Goal: Task Accomplishment & Management: Complete application form

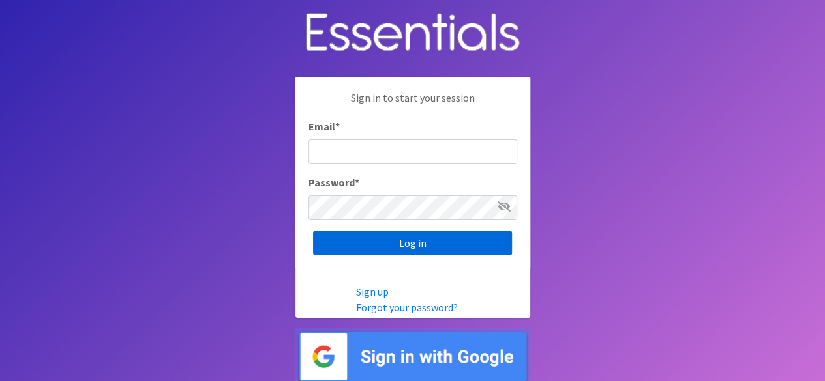
type input "[PERSON_NAME][EMAIL_ADDRESS][DOMAIN_NAME]"
click at [411, 241] on input "Log in" at bounding box center [412, 243] width 199 height 25
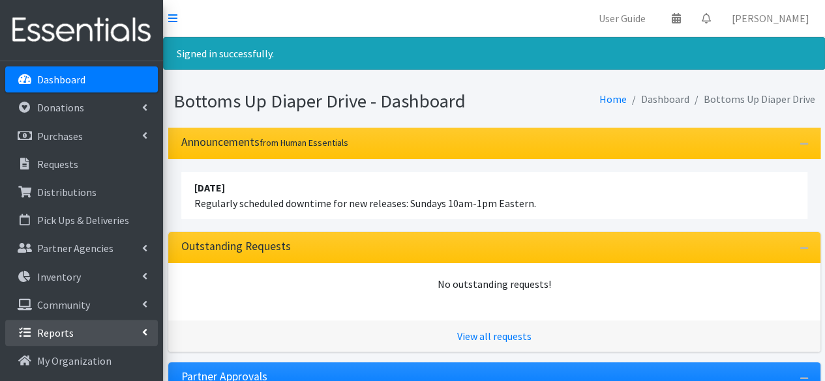
click at [74, 324] on link "Reports" at bounding box center [81, 333] width 153 height 26
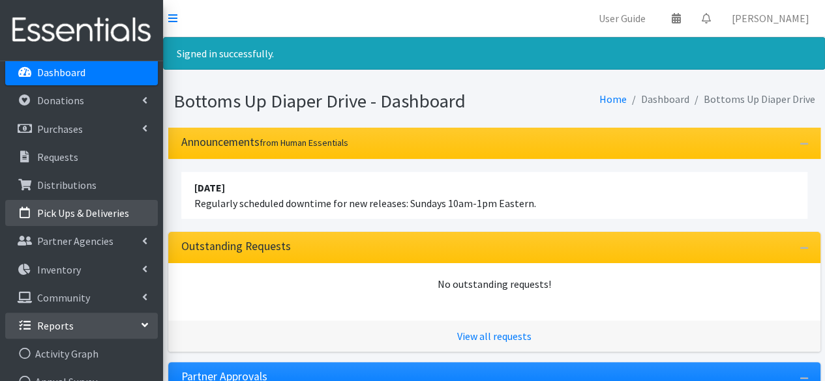
scroll to position [5, 0]
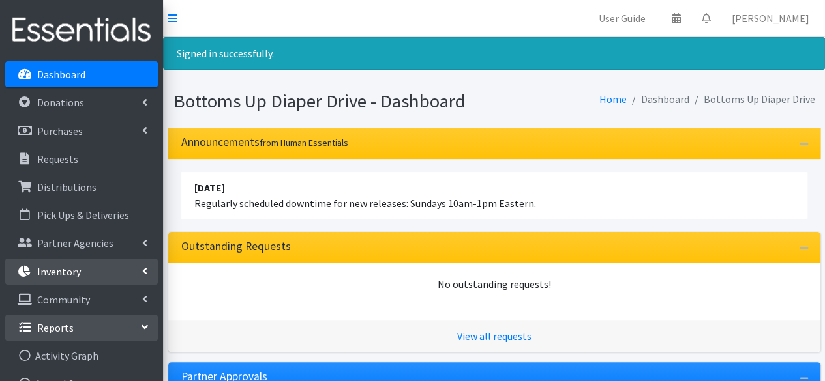
click at [123, 271] on link "Inventory" at bounding box center [81, 272] width 153 height 26
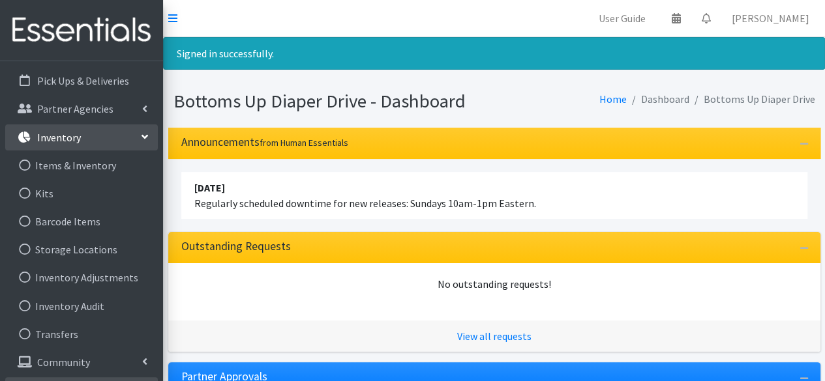
scroll to position [143, 0]
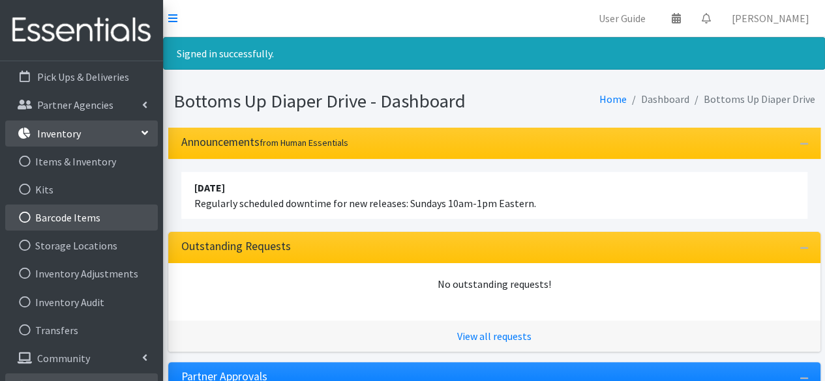
click at [27, 219] on icon at bounding box center [24, 218] width 17 height 12
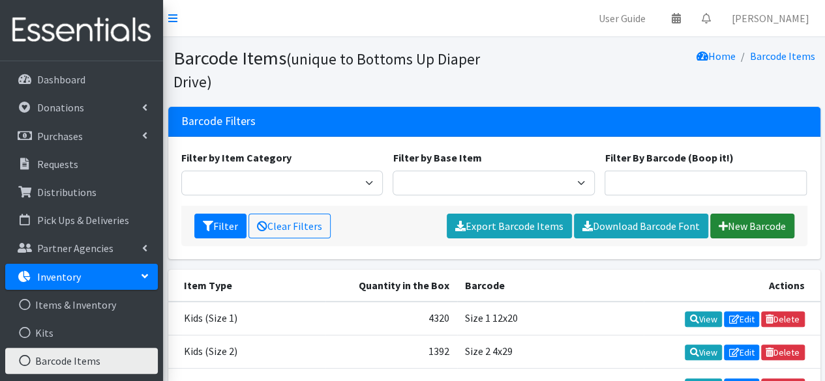
click at [758, 222] on link "New Barcode" at bounding box center [752, 226] width 84 height 25
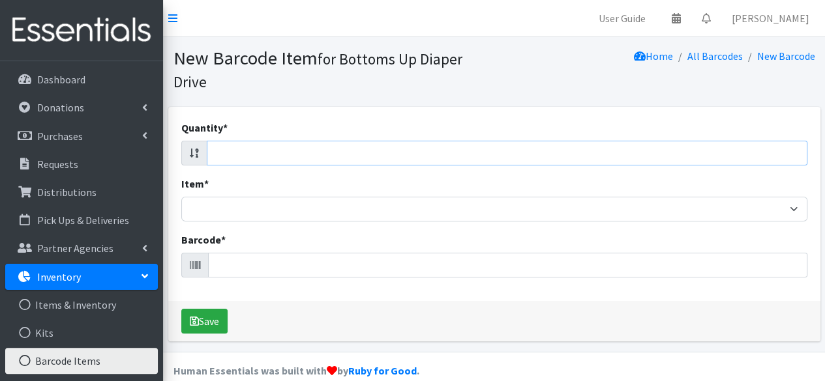
click at [686, 156] on input "Quantity *" at bounding box center [507, 153] width 601 height 25
type input "92"
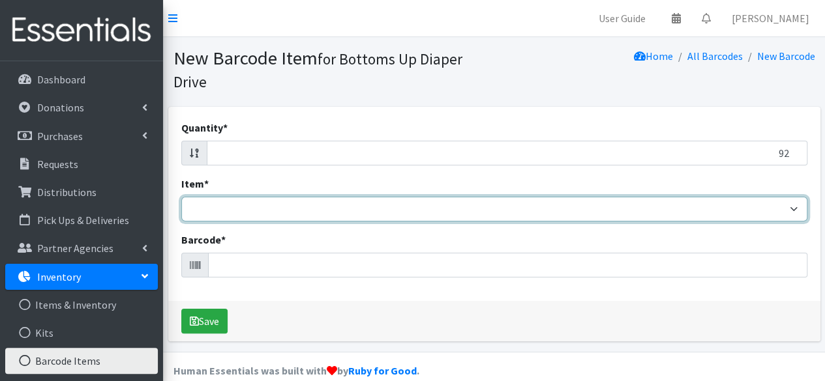
click at [647, 215] on select "Kids L/XL (60-125 lbs) Kids (Newborn) Kids (Preemie) Kids Pull-Ups Kids Pull-Up…" at bounding box center [494, 209] width 626 height 25
select select "4751"
click at [181, 197] on select "Kids L/XL (60-125 lbs) Kids (Newborn) Kids (Preemie) Kids Pull-Ups Kids Pull-Up…" at bounding box center [494, 209] width 626 height 25
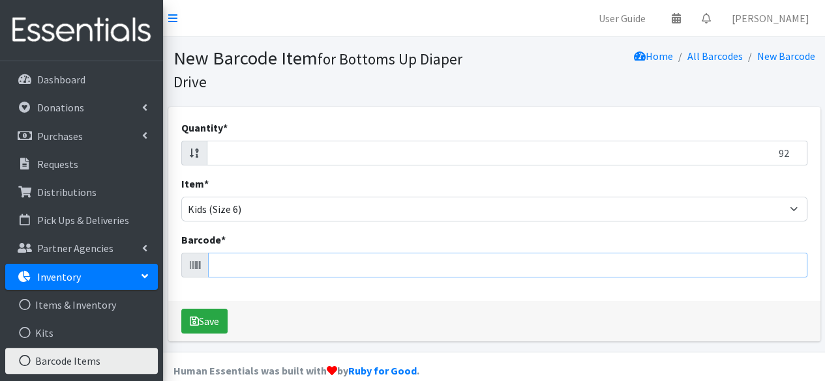
click at [272, 261] on input "Barcode *" at bounding box center [507, 265] width 599 height 25
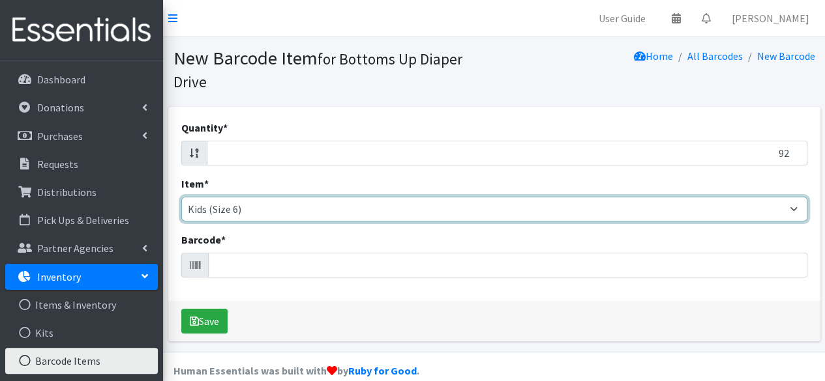
click at [617, 213] on select "Kids L/XL (60-125 lbs) Kids (Newborn) Kids (Preemie) Kids Pull-Ups Kids Pull-Up…" at bounding box center [494, 209] width 626 height 25
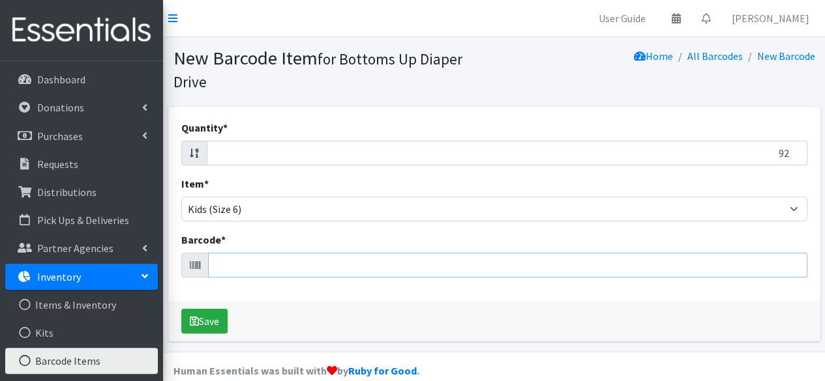
click at [562, 275] on input "Barcode *" at bounding box center [507, 265] width 599 height 25
click at [181, 309] on button "Save" at bounding box center [204, 321] width 46 height 25
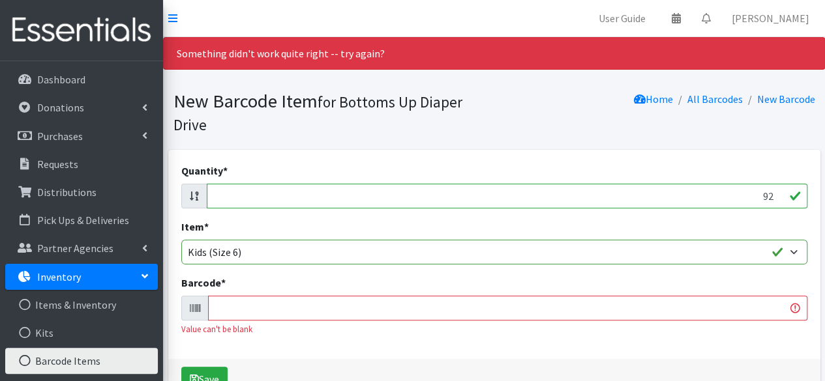
click at [441, 305] on input "Barcode *" at bounding box center [507, 308] width 599 height 25
click at [752, 198] on input "92" at bounding box center [507, 196] width 601 height 25
type input "20"
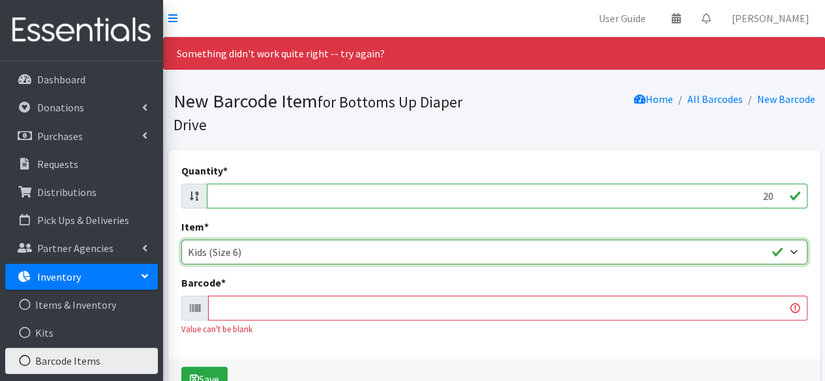
click at [327, 257] on select "Kids L/XL (60-125 lbs) Kids (Newborn) Kids (Preemie) Kids Pull-Ups Kids Pull-Up…" at bounding box center [494, 252] width 626 height 25
select select "4753"
click at [181, 240] on select "Kids L/XL (60-125 lbs) Kids (Newborn) Kids (Preemie) Kids Pull-Ups Kids Pull-Up…" at bounding box center [494, 252] width 626 height 25
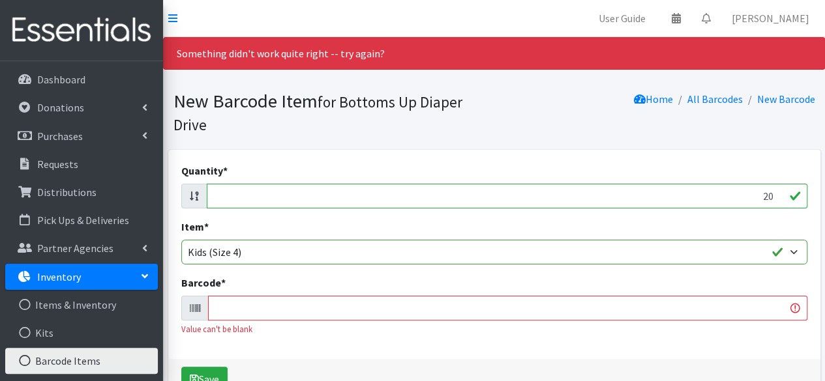
click at [292, 314] on input "Barcode *" at bounding box center [507, 308] width 599 height 25
type input "036000556414"
click at [181, 367] on button "Save" at bounding box center [204, 379] width 46 height 25
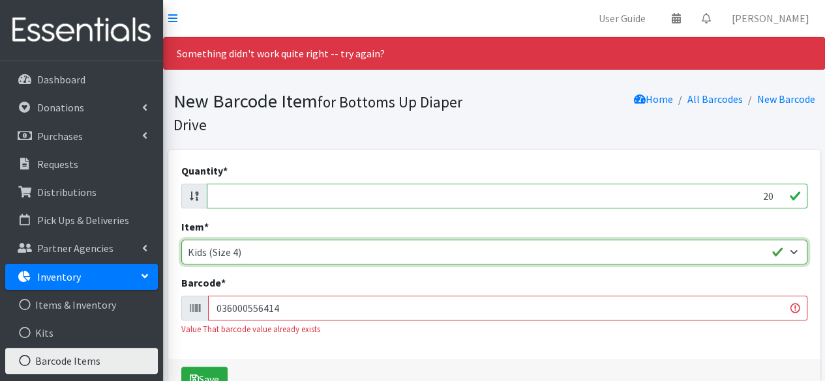
click at [302, 246] on select "Kids L/XL (60-125 lbs) Kids (Newborn) Kids (Preemie) Kids Pull-Ups Kids Pull-Up…" at bounding box center [494, 252] width 626 height 25
select select "4751"
click at [181, 240] on select "Kids L/XL (60-125 lbs) Kids (Newborn) Kids (Preemie) Kids Pull-Ups Kids Pull-Up…" at bounding box center [494, 252] width 626 height 25
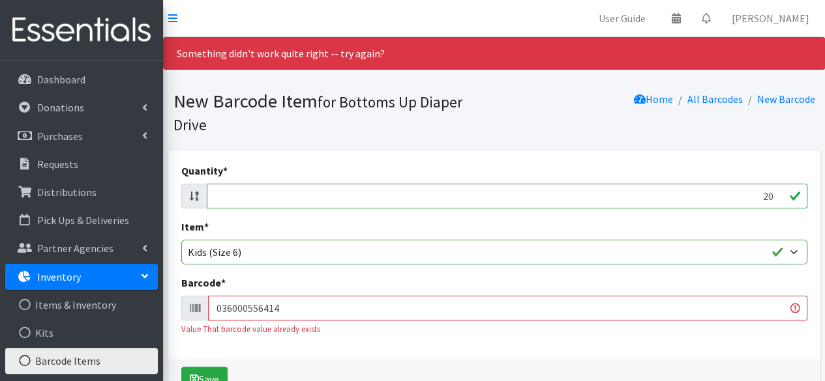
click at [280, 308] on input "036000556414" at bounding box center [507, 308] width 599 height 25
type input "036000540291"
click at [181, 367] on button "Save" at bounding box center [204, 379] width 46 height 25
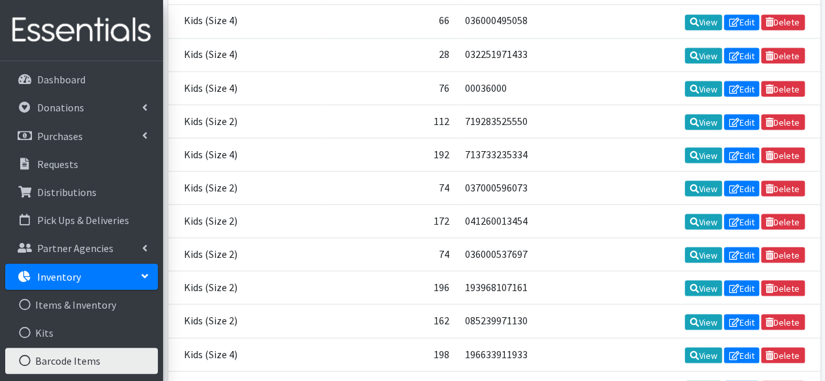
scroll to position [13558, 0]
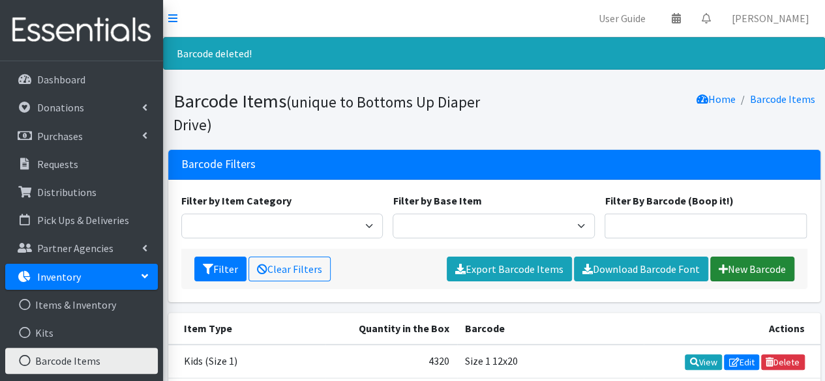
click at [736, 267] on link "New Barcode" at bounding box center [752, 269] width 84 height 25
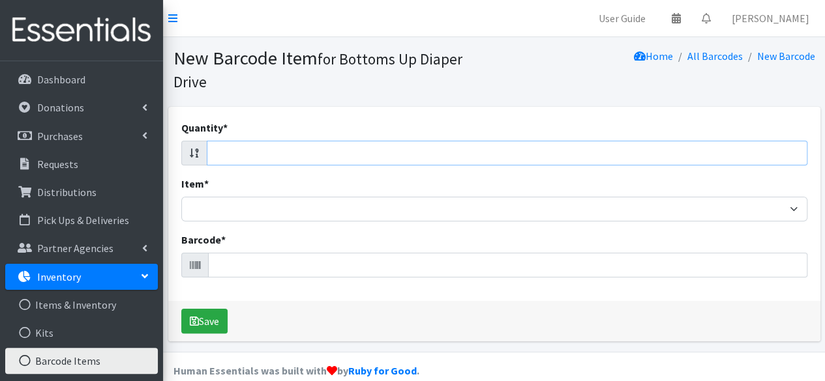
click at [694, 155] on input "Quantity *" at bounding box center [507, 153] width 601 height 25
type input "92"
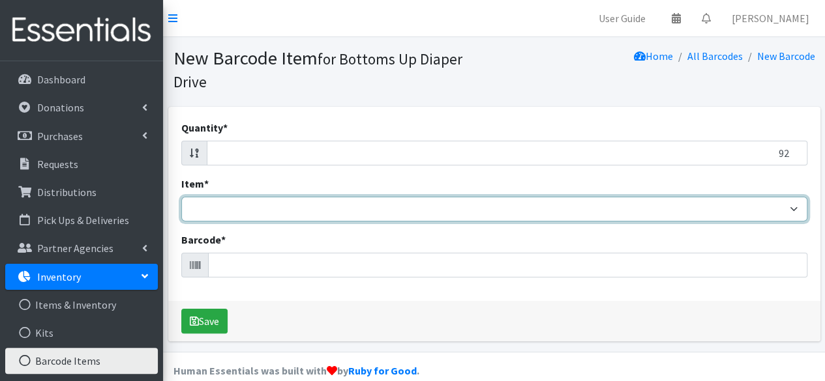
click at [550, 209] on select "Kids L/XL (60-125 lbs) Kids (Newborn) Kids (Preemie) Kids Pull-Ups Kids Pull-Up…" at bounding box center [494, 209] width 626 height 25
select select "4751"
click at [181, 197] on select "Kids L/XL (60-125 lbs) Kids (Newborn) Kids (Preemie) Kids Pull-Ups Kids Pull-Up…" at bounding box center [494, 209] width 626 height 25
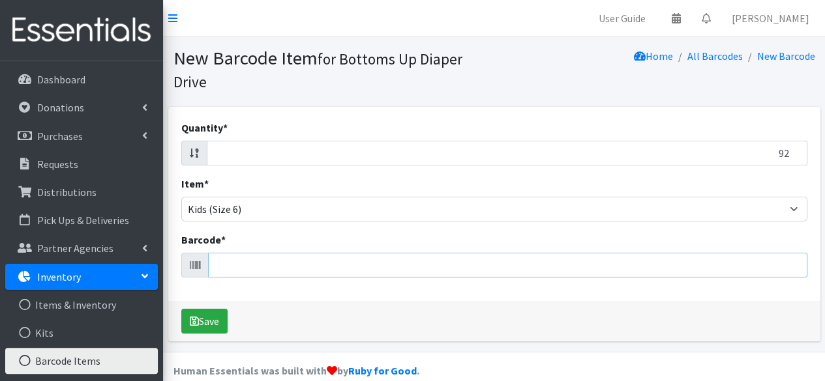
click at [361, 265] on input "Barcode *" at bounding box center [507, 265] width 599 height 25
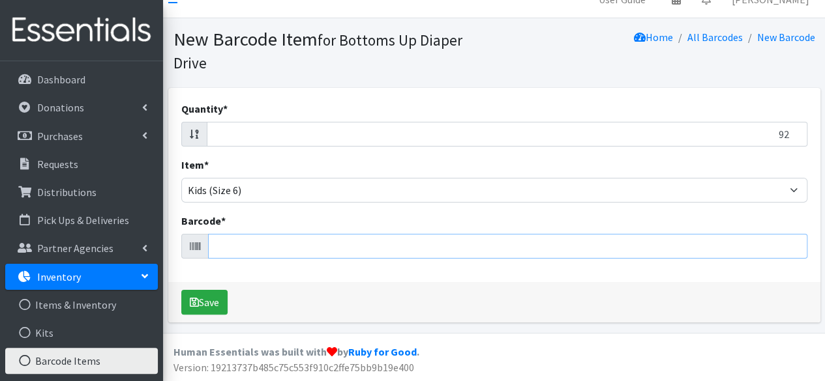
click at [323, 258] on input "Barcode *" at bounding box center [507, 246] width 599 height 25
type input "037000859239"
click at [279, 247] on input "037000859239" at bounding box center [507, 246] width 599 height 25
click at [89, 302] on link "Items & Inventory" at bounding box center [81, 305] width 153 height 26
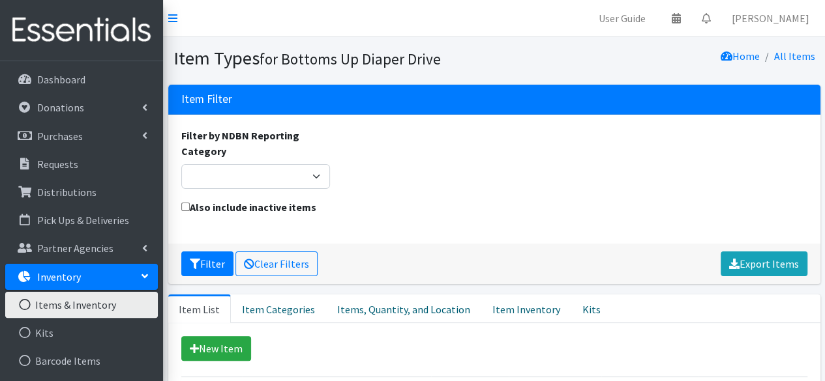
click at [47, 273] on p "Inventory" at bounding box center [59, 277] width 44 height 13
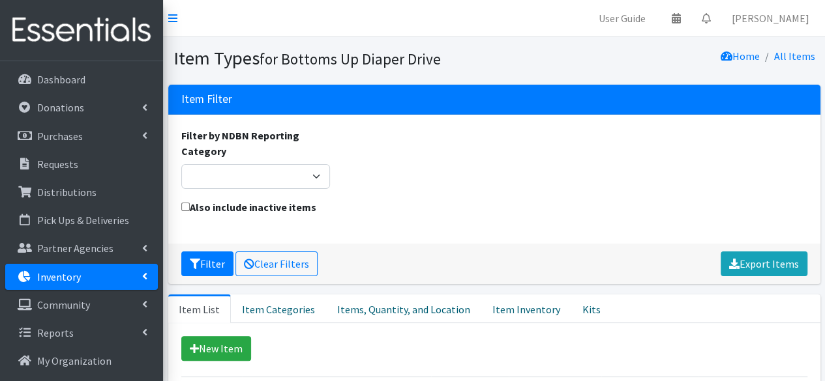
click at [145, 278] on icon at bounding box center [144, 276] width 5 height 10
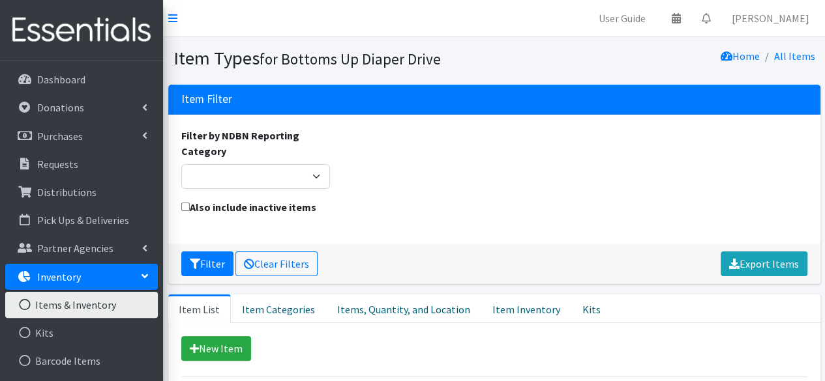
click at [112, 301] on link "Items & Inventory" at bounding box center [81, 305] width 153 height 26
click at [59, 303] on link "Items & Inventory" at bounding box center [81, 305] width 153 height 26
click at [64, 275] on p "Inventory" at bounding box center [59, 277] width 44 height 13
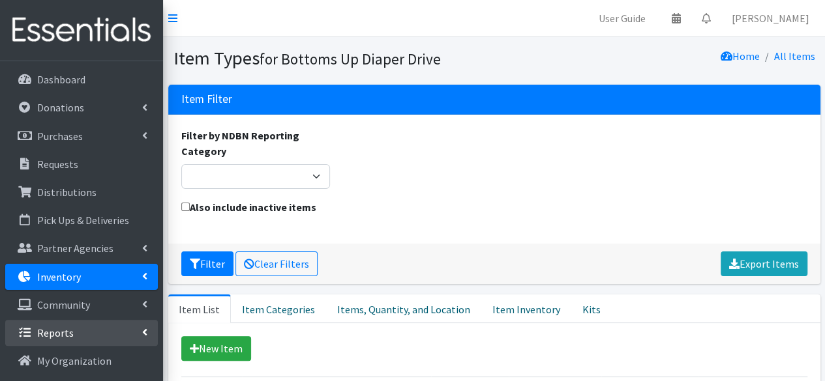
click at [70, 336] on p "Reports" at bounding box center [55, 333] width 37 height 13
click at [77, 278] on p "Inventory" at bounding box center [59, 277] width 44 height 13
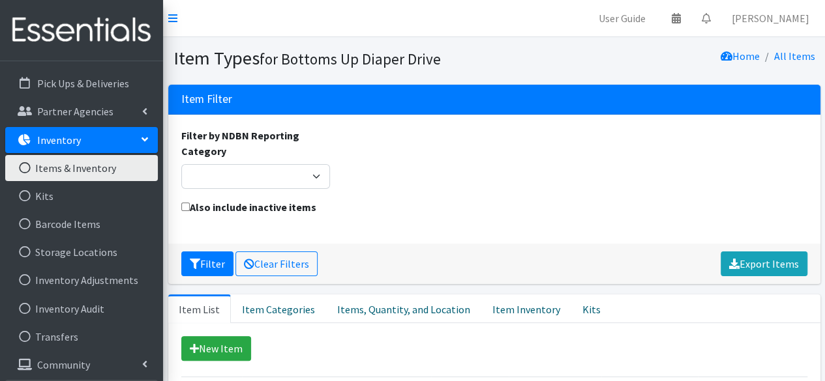
scroll to position [147, 0]
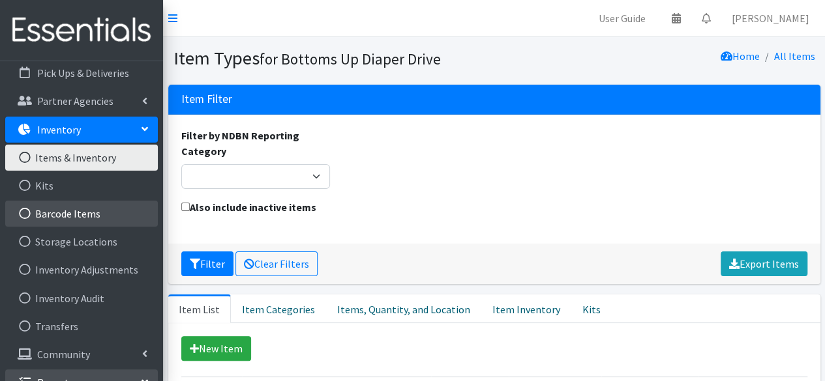
click at [26, 218] on icon at bounding box center [24, 214] width 17 height 12
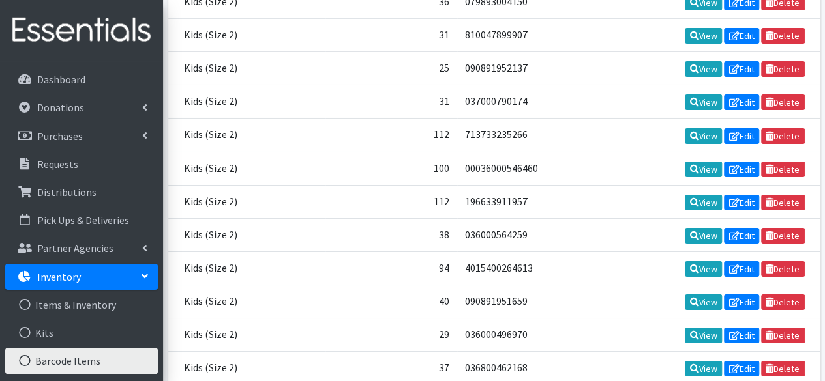
scroll to position [11814, 0]
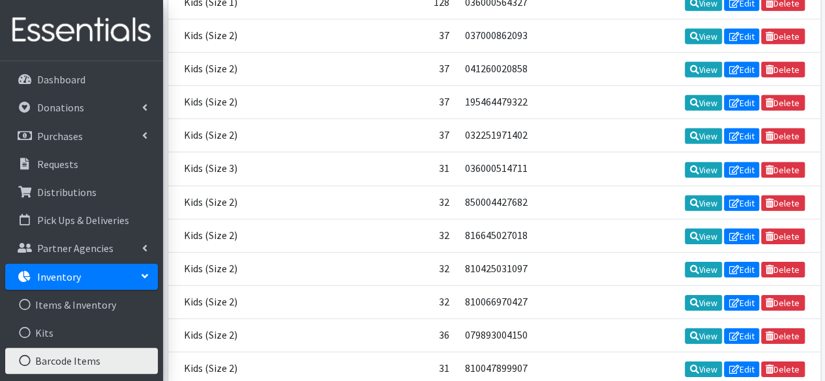
click at [109, 271] on link "Inventory" at bounding box center [81, 277] width 153 height 26
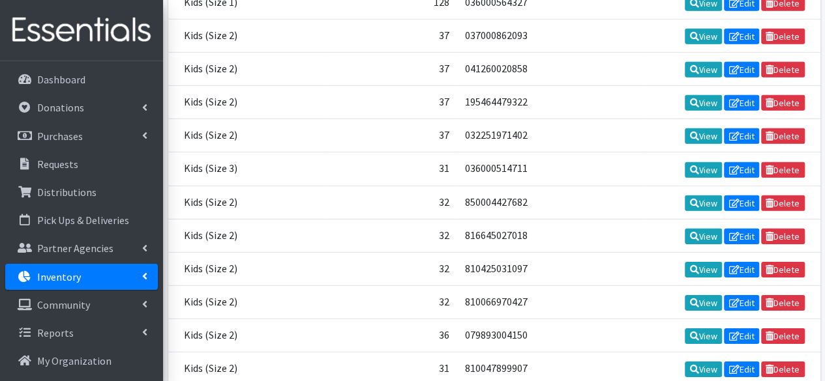
click at [143, 278] on icon at bounding box center [144, 276] width 5 height 10
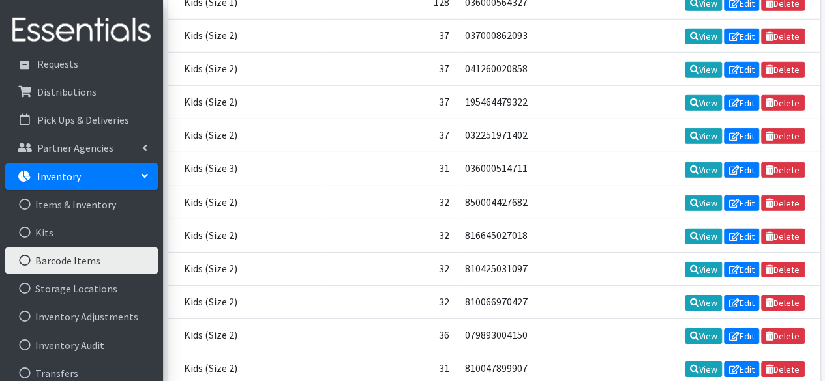
scroll to position [108, 0]
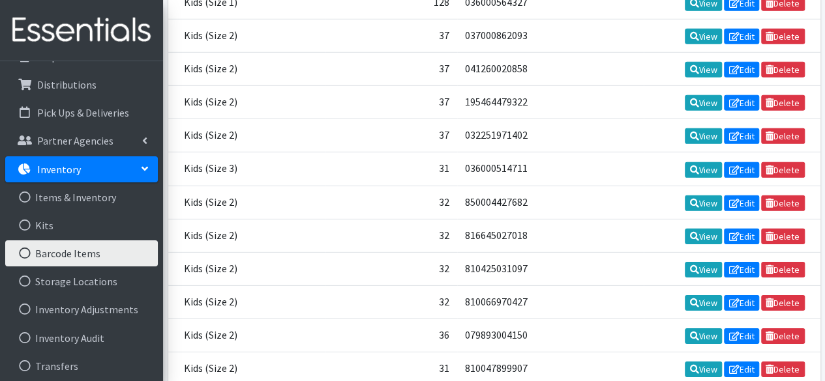
click at [27, 251] on icon at bounding box center [24, 254] width 17 height 12
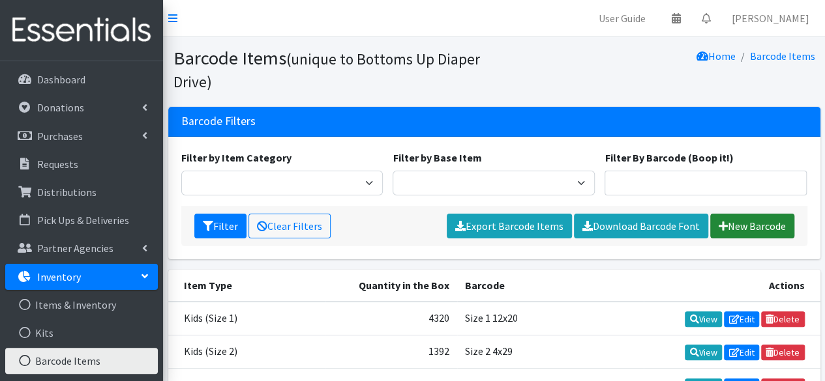
click at [737, 226] on link "New Barcode" at bounding box center [752, 226] width 84 height 25
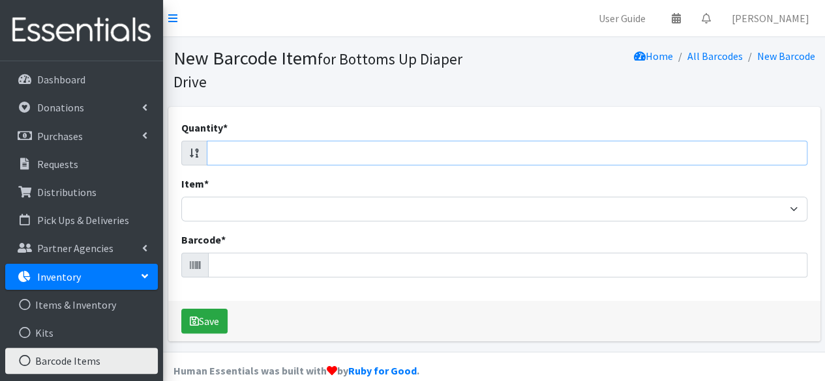
click at [267, 155] on input "Quantity *" at bounding box center [507, 153] width 601 height 25
type input "92"
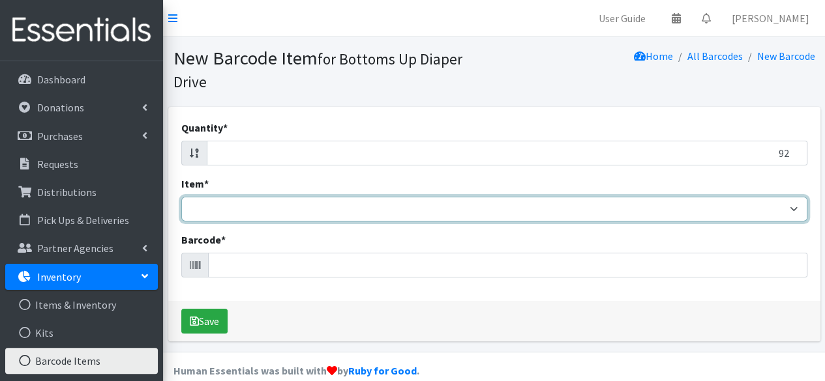
click at [263, 211] on select "Kids L/XL (60-125 lbs) Kids (Newborn) Kids (Preemie) Kids Pull-Ups Kids Pull-Up…" at bounding box center [494, 209] width 626 height 25
select select "4751"
click at [181, 197] on select "Kids L/XL (60-125 lbs) Kids (Newborn) Kids (Preemie) Kids Pull-Ups Kids Pull-Up…" at bounding box center [494, 209] width 626 height 25
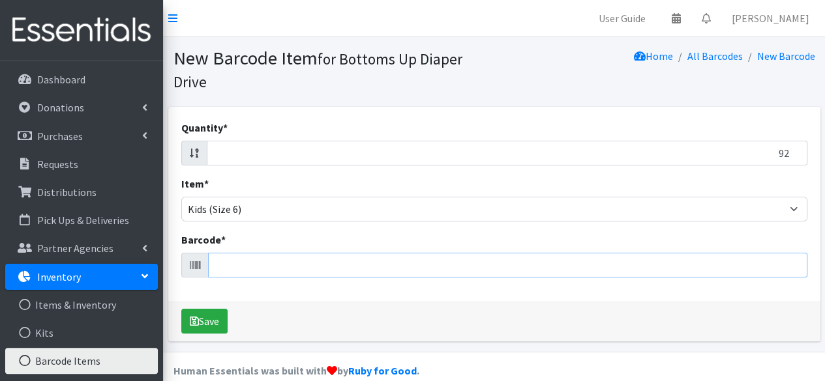
click at [261, 262] on input "Barcode *" at bounding box center [507, 265] width 599 height 25
type input "3"
type input "0"
click at [382, 260] on input "Barcode *" at bounding box center [507, 265] width 599 height 25
type input "6"
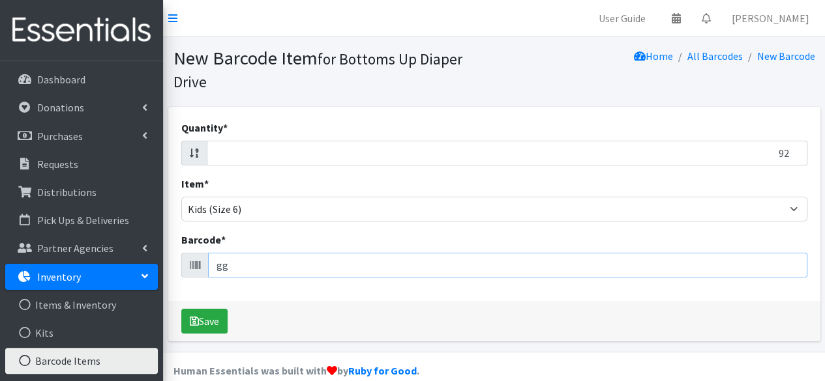
type input "g"
type input "4"
type input "0"
type input "6"
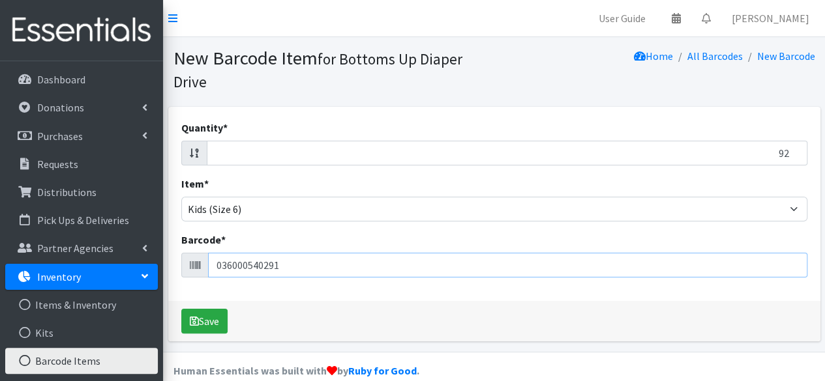
type input "036000540291"
click at [181, 309] on button "Save" at bounding box center [204, 321] width 46 height 25
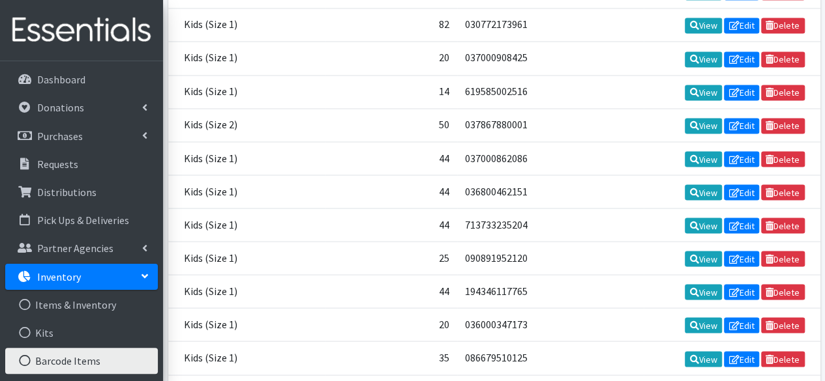
scroll to position [13558, 0]
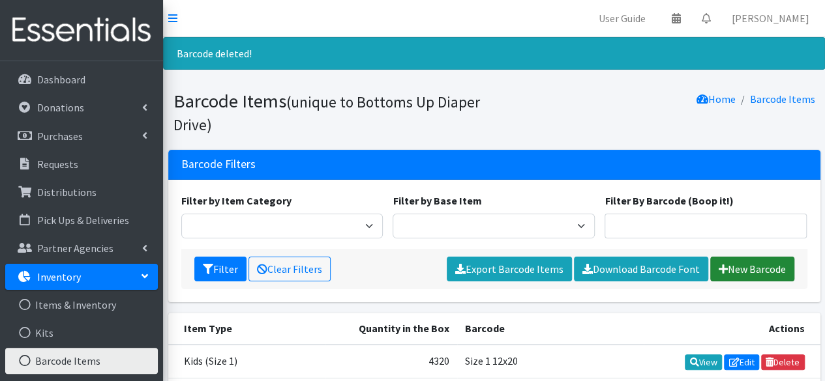
click at [734, 272] on link "New Barcode" at bounding box center [752, 269] width 84 height 25
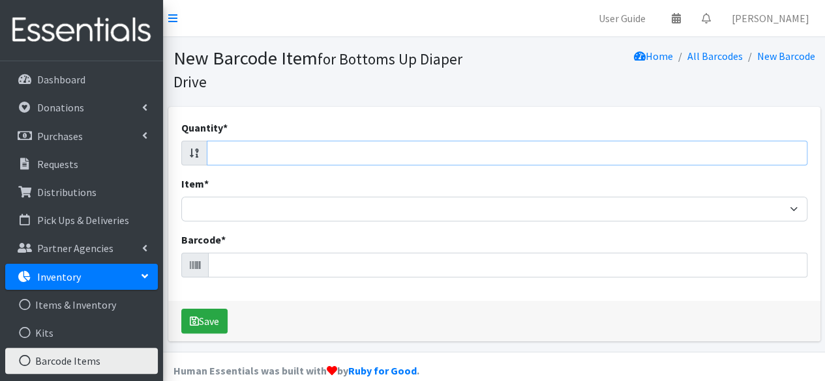
click at [451, 151] on input "Quantity *" at bounding box center [507, 153] width 601 height 25
type input "92"
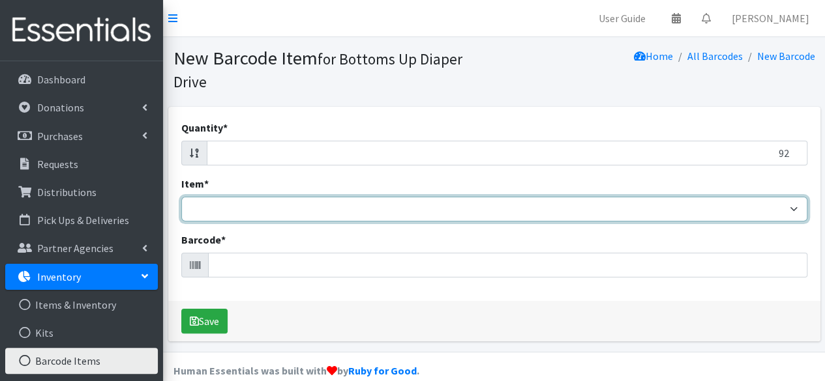
click at [524, 212] on select "Kids L/XL (60-125 lbs) Kids (Newborn) Kids (Preemie) Kids Pull-Ups Kids Pull-Up…" at bounding box center [494, 209] width 626 height 25
select select "4751"
click at [181, 197] on select "Kids L/XL (60-125 lbs) Kids (Newborn) Kids (Preemie) Kids Pull-Ups Kids Pull-Up…" at bounding box center [494, 209] width 626 height 25
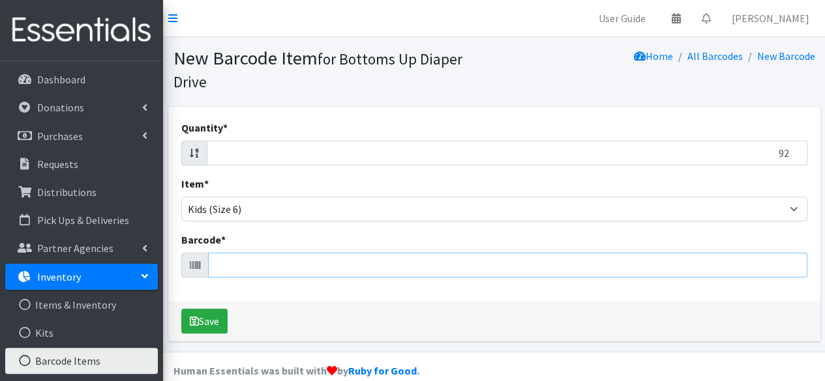
click at [348, 273] on input "Barcode *" at bounding box center [507, 265] width 599 height 25
